Goal: Information Seeking & Learning: Learn about a topic

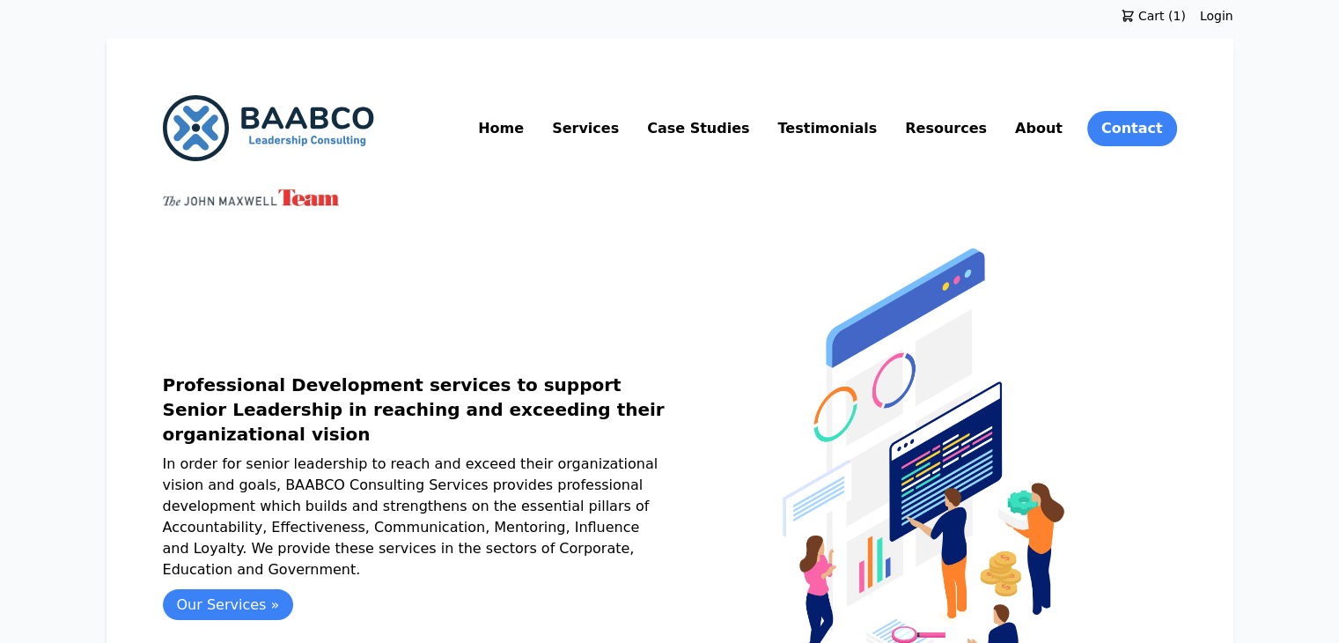
click at [1177, 374] on div at bounding box center [923, 494] width 507 height 492
click at [622, 122] on link "Services" at bounding box center [585, 128] width 74 height 28
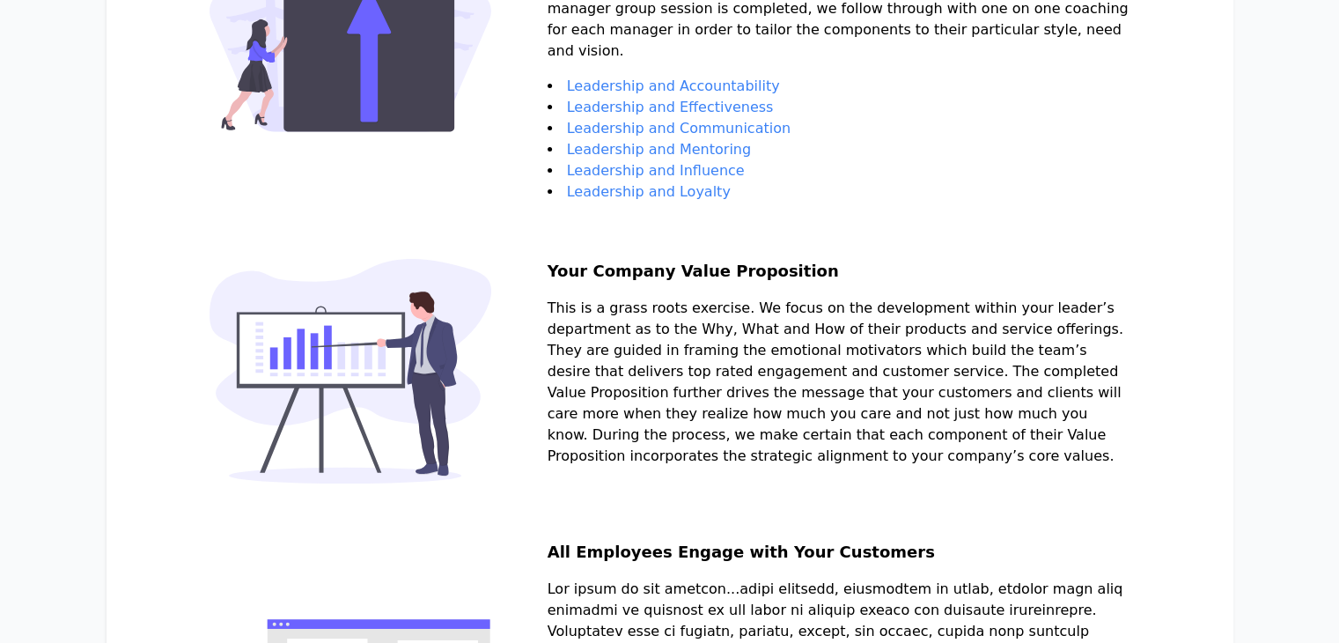
scroll to position [316, 0]
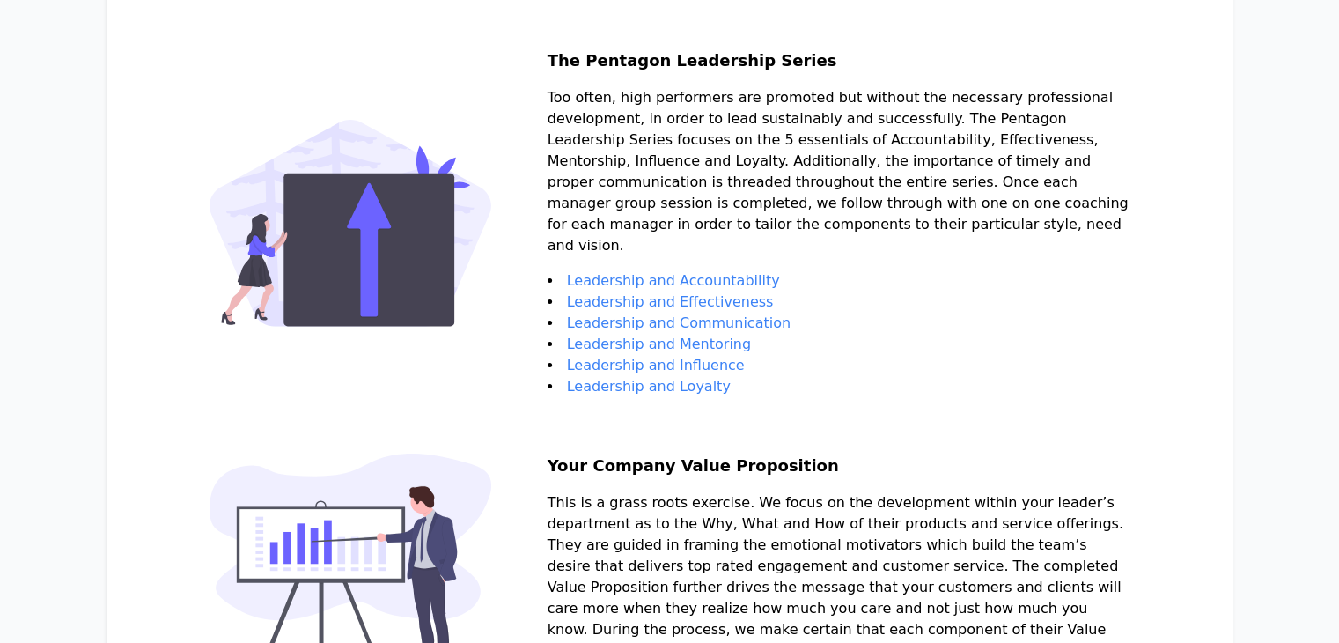
click at [567, 276] on link "Leadership and Accountability" at bounding box center [673, 280] width 213 height 17
click at [690, 297] on link "Leadership and Effectiveness" at bounding box center [670, 301] width 207 height 17
click at [654, 326] on link "Leadership and Communication" at bounding box center [679, 322] width 224 height 17
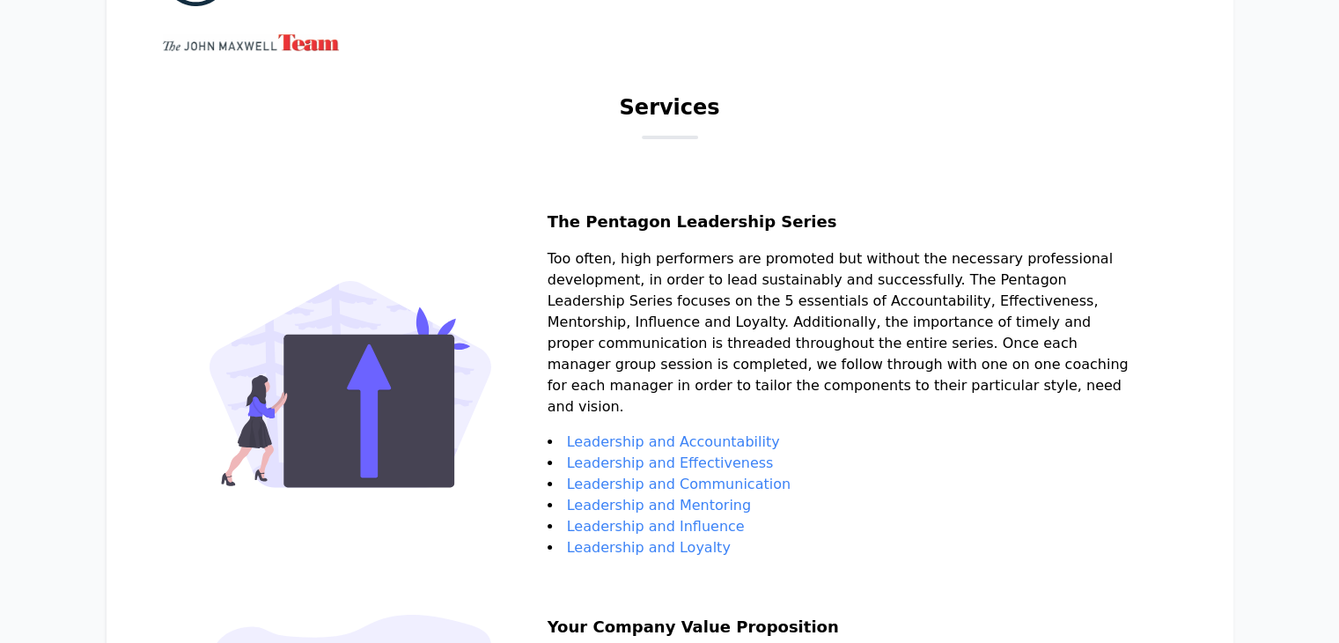
scroll to position [154, 0]
drag, startPoint x: 592, startPoint y: 222, endPoint x: 862, endPoint y: 226, distance: 270.3
click at [862, 226] on h2 "The Pentagon Leadership Series" at bounding box center [839, 229] width 583 height 39
copy h2 "The Pentagon Leadership Series"
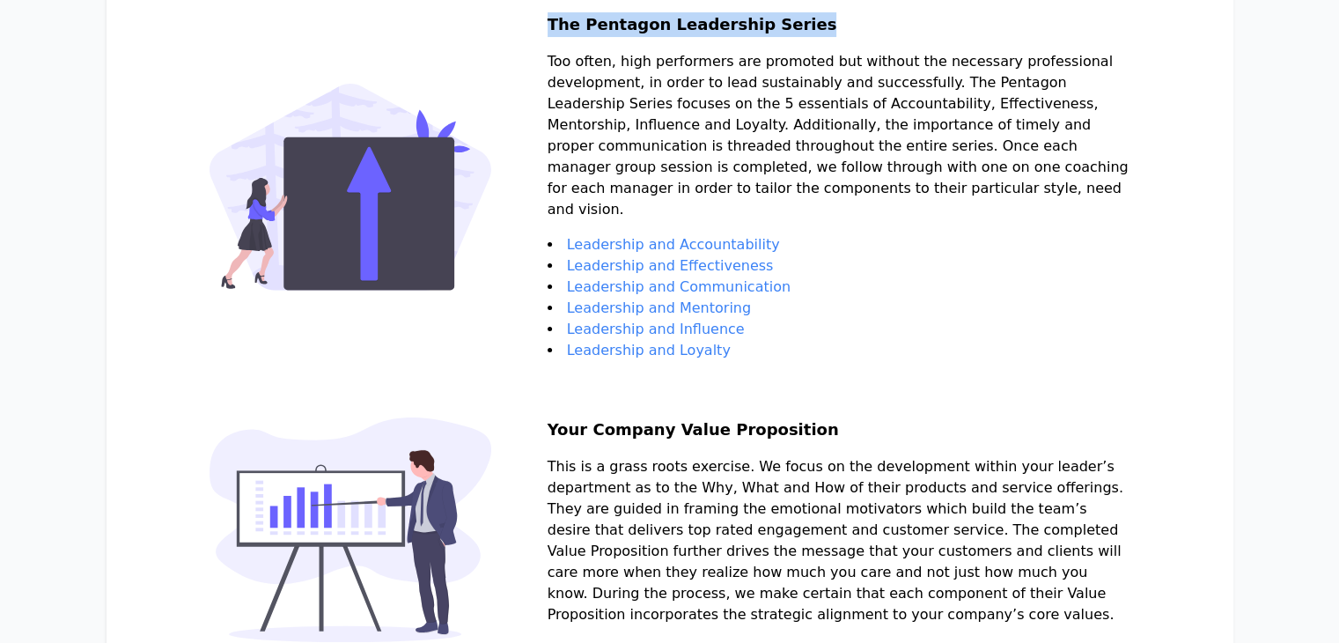
scroll to position [352, 0]
click at [782, 335] on li "Leadership and Influence" at bounding box center [839, 329] width 583 height 21
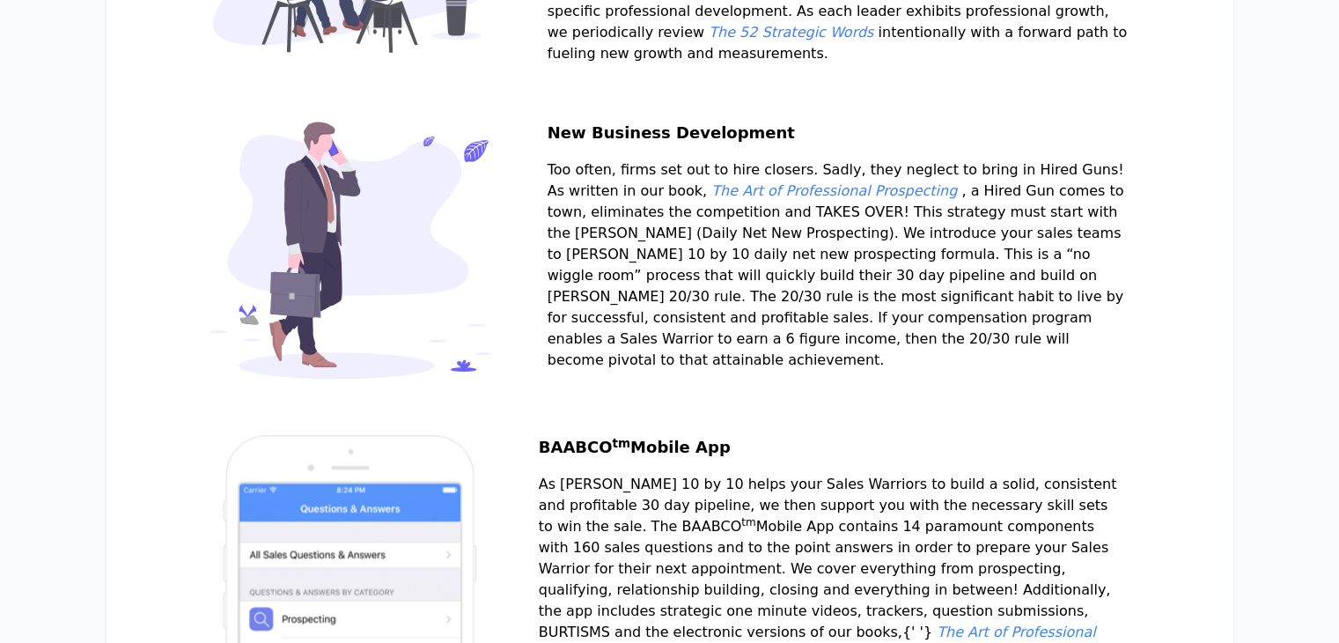
scroll to position [2137, 0]
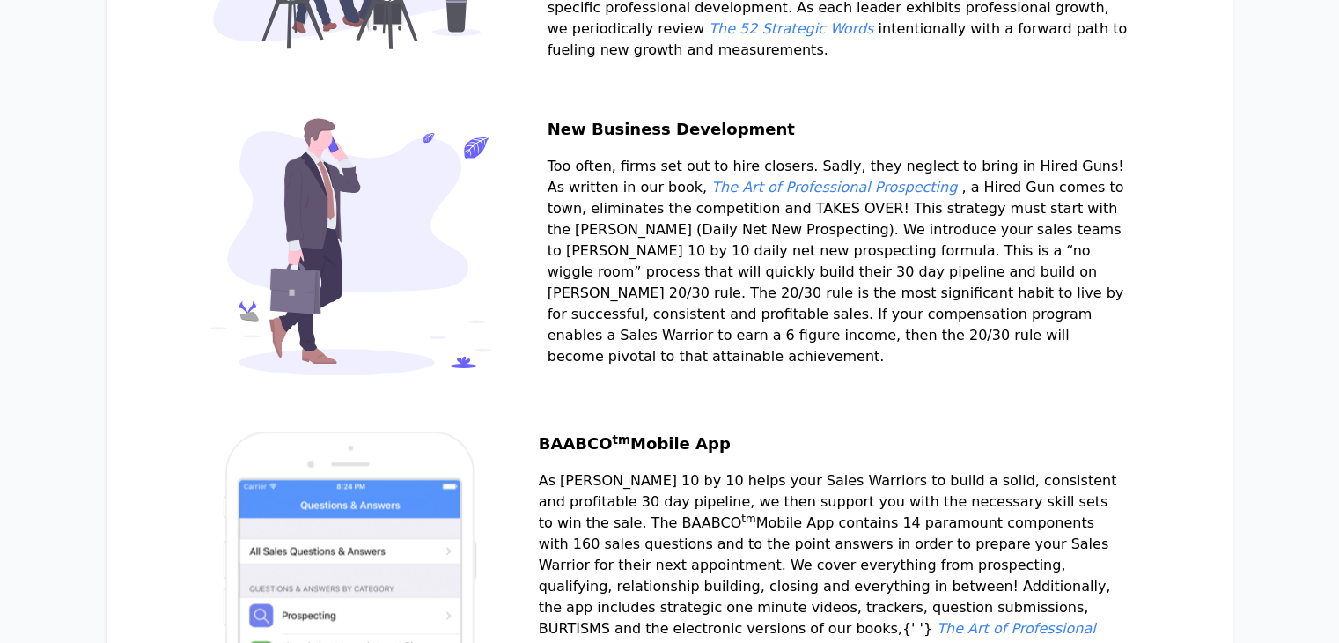
click at [831, 195] on em "The Art of Professional Prospecting" at bounding box center [834, 187] width 246 height 17
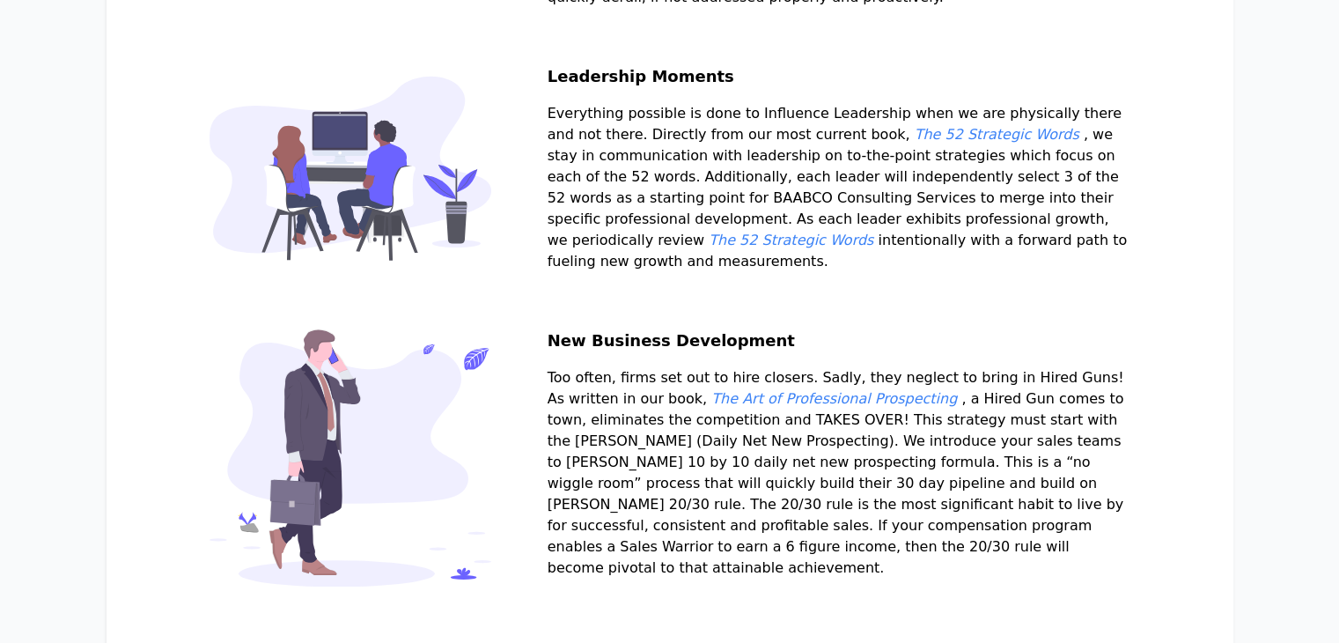
scroll to position [1916, 0]
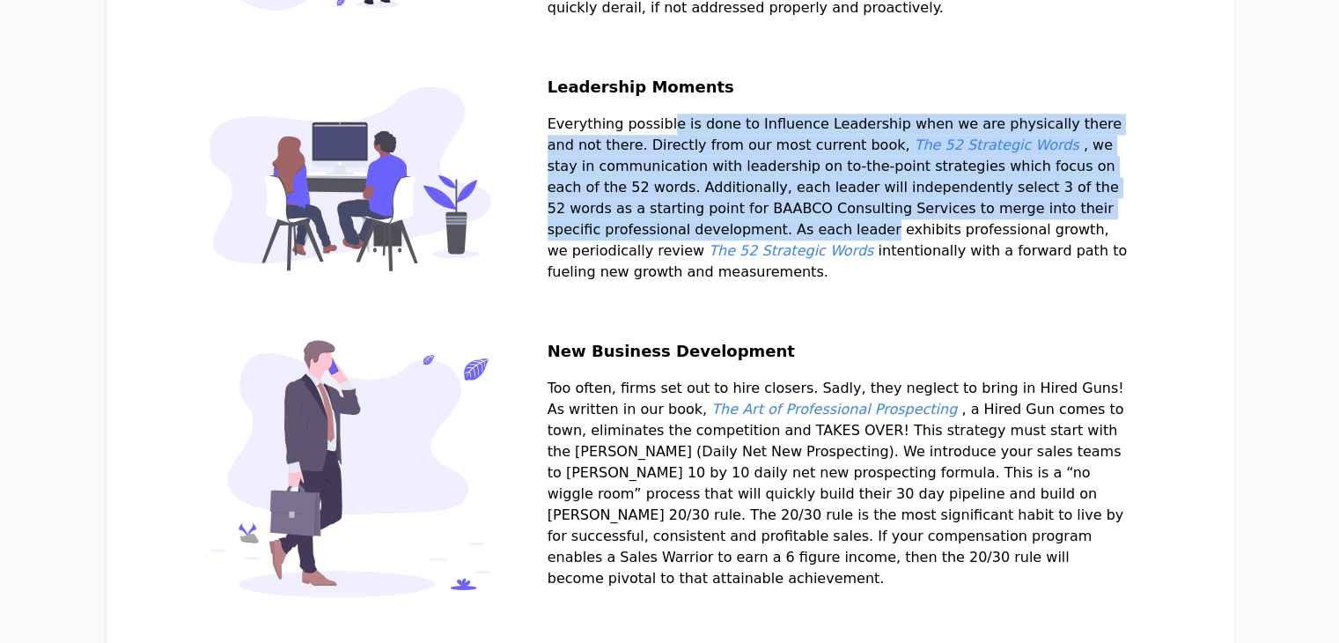
drag, startPoint x: 625, startPoint y: 152, endPoint x: 1067, endPoint y: 248, distance: 452.2
click at [1067, 248] on p "Everything possible is done to Influence Leadership when we are physically ther…" at bounding box center [839, 198] width 583 height 169
click at [916, 208] on p "Everything possible is done to Influence Leadership when we are physically ther…" at bounding box center [839, 198] width 583 height 169
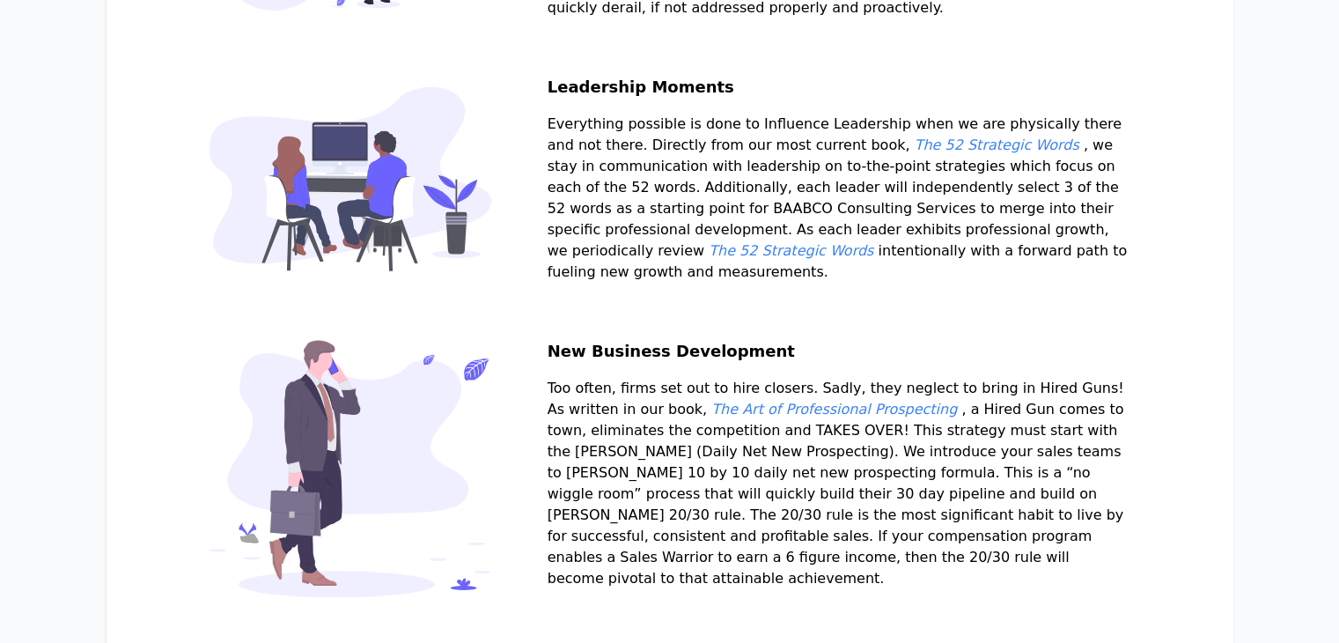
click at [978, 153] on em "The 52 Strategic Words" at bounding box center [997, 144] width 165 height 17
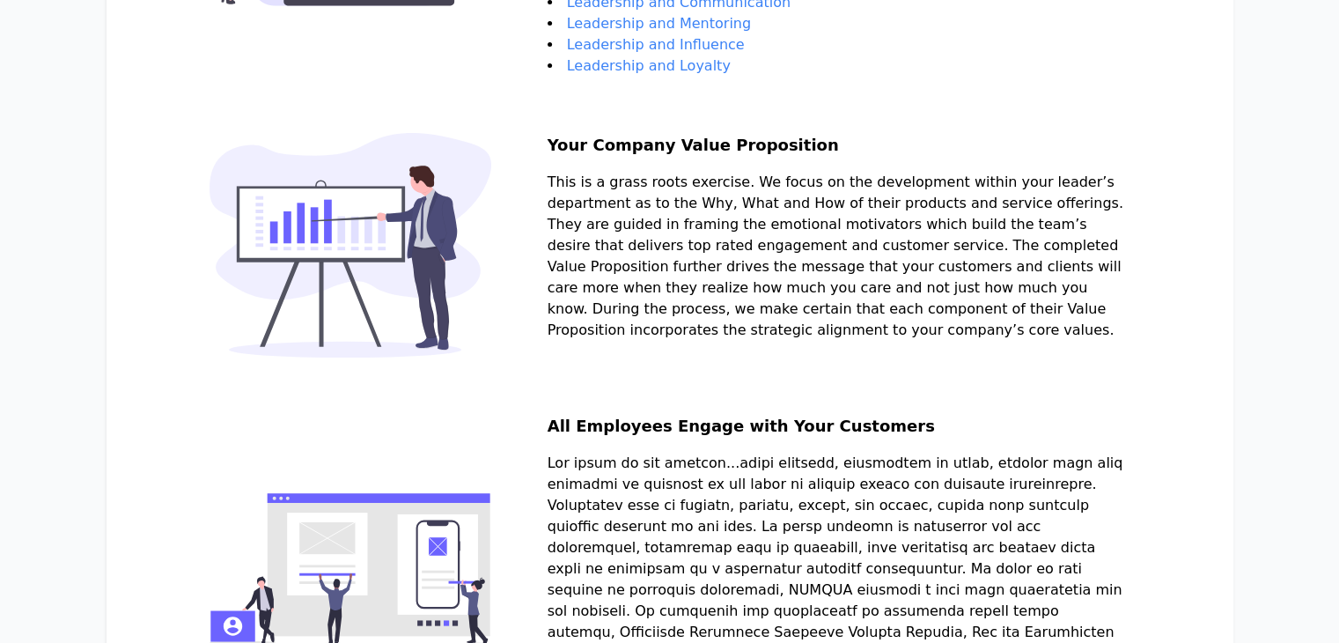
scroll to position [633, 0]
